Goal: Browse casually

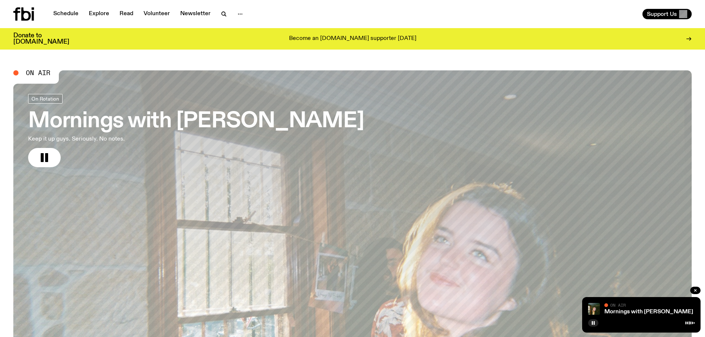
click at [42, 156] on rect "button" at bounding box center [42, 157] width 3 height 9
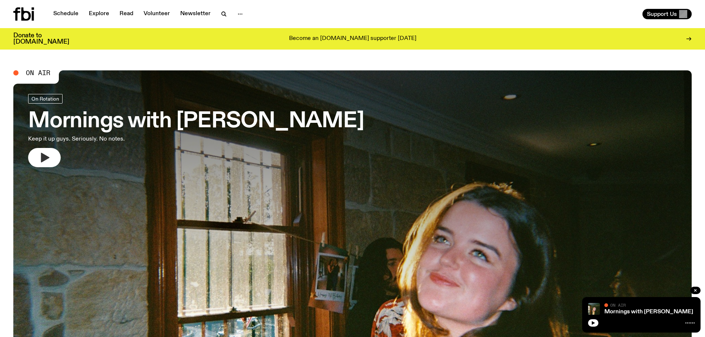
click at [46, 157] on icon "button" at bounding box center [45, 158] width 9 height 10
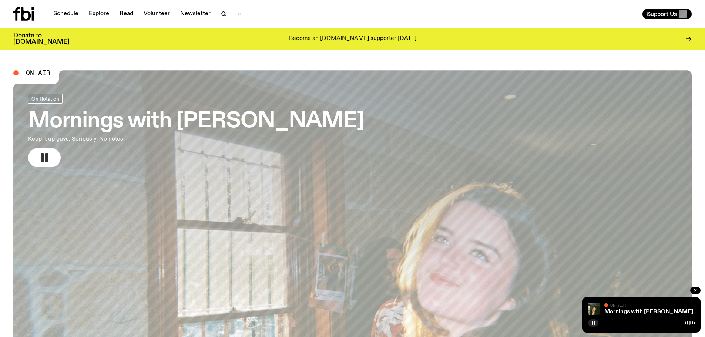
click at [43, 159] on rect "button" at bounding box center [42, 157] width 3 height 9
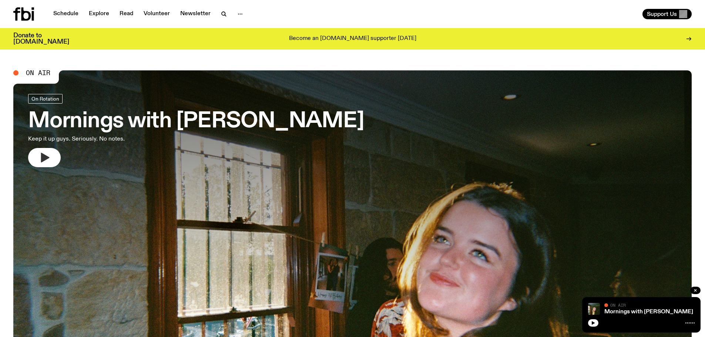
click at [44, 157] on icon "button" at bounding box center [45, 158] width 9 height 10
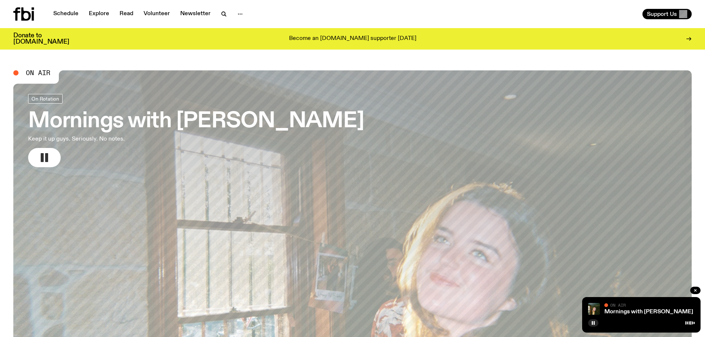
click at [43, 157] on rect "button" at bounding box center [42, 157] width 3 height 9
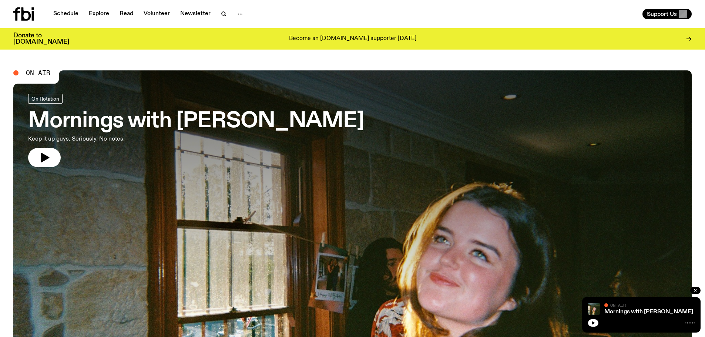
drag, startPoint x: 43, startPoint y: 161, endPoint x: 388, endPoint y: 4, distance: 378.8
click at [43, 161] on icon "button" at bounding box center [45, 158] width 9 height 10
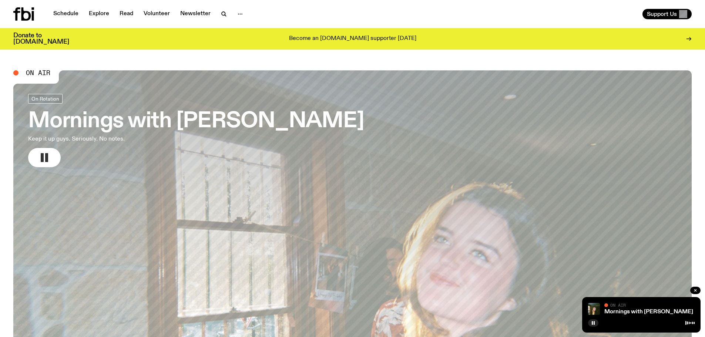
click at [46, 155] on rect "button" at bounding box center [46, 157] width 3 height 9
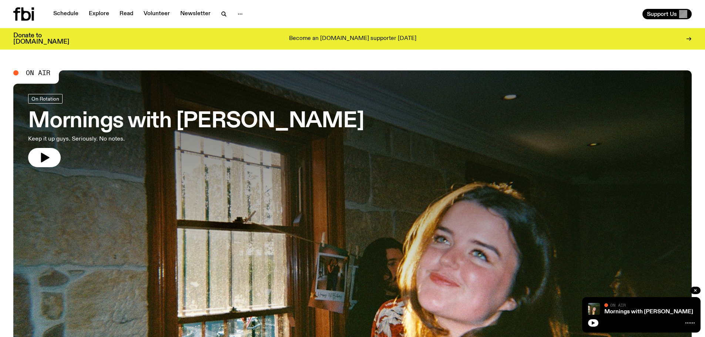
drag, startPoint x: 39, startPoint y: 157, endPoint x: 328, endPoint y: 6, distance: 327.1
click at [39, 157] on icon "button" at bounding box center [45, 158] width 12 height 12
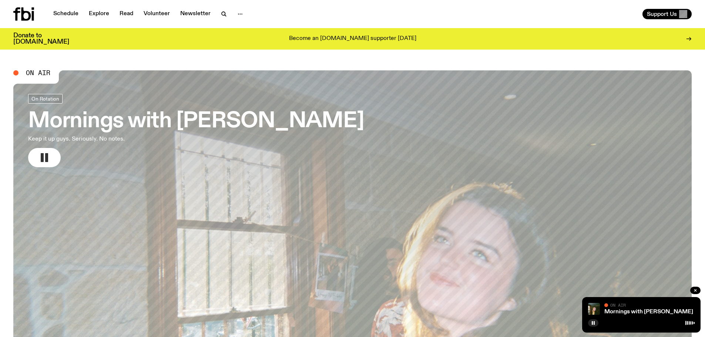
click at [45, 158] on rect "button" at bounding box center [46, 157] width 3 height 9
